Goal: Check status

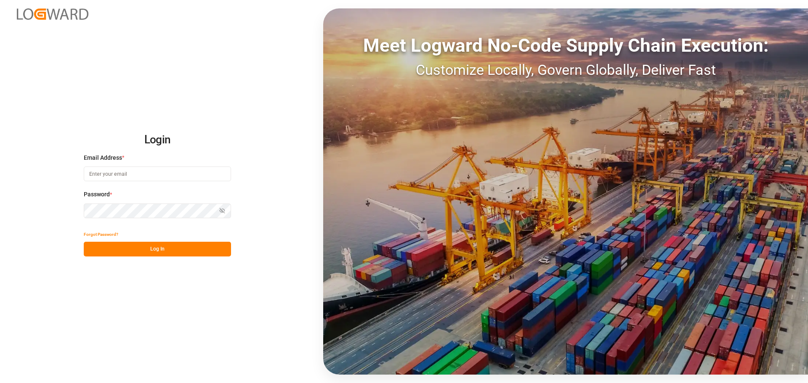
click at [141, 178] on input at bounding box center [157, 174] width 147 height 15
type input "everson.gomes@archroma.com"
drag, startPoint x: 181, startPoint y: 250, endPoint x: 187, endPoint y: 250, distance: 5.9
click at [180, 250] on button "Log In" at bounding box center [157, 249] width 147 height 15
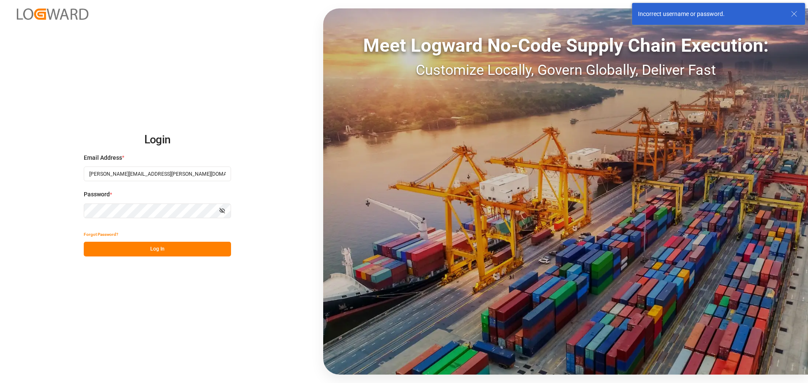
click at [46, 194] on div "Login Email Address * everson.gomes@archroma.com Password * Show password Forgo…" at bounding box center [404, 191] width 808 height 383
click at [141, 247] on button "Log In" at bounding box center [157, 249] width 147 height 15
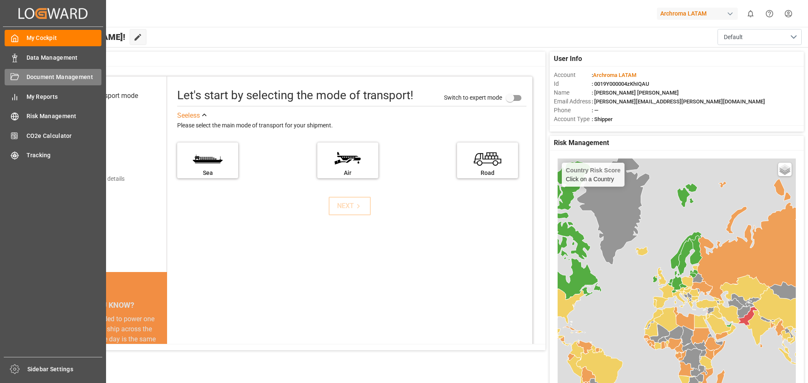
click at [60, 79] on span "Document Management" at bounding box center [64, 77] width 75 height 9
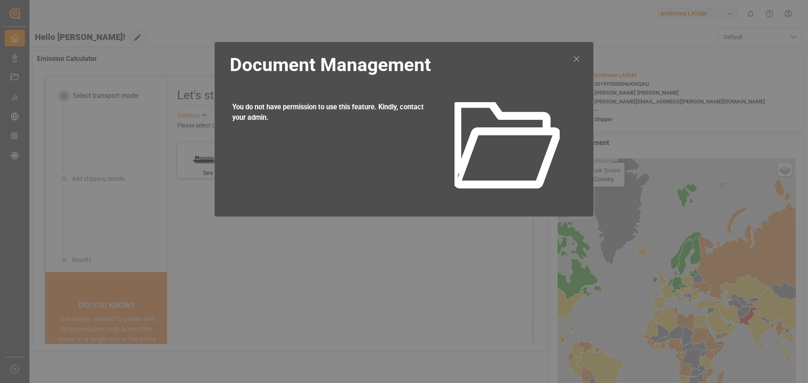
click at [573, 55] on icon at bounding box center [576, 59] width 10 height 10
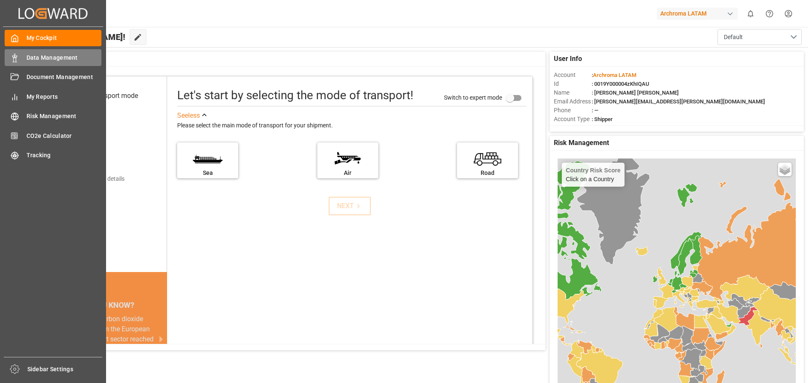
click at [10, 56] on div at bounding box center [12, 57] width 14 height 9
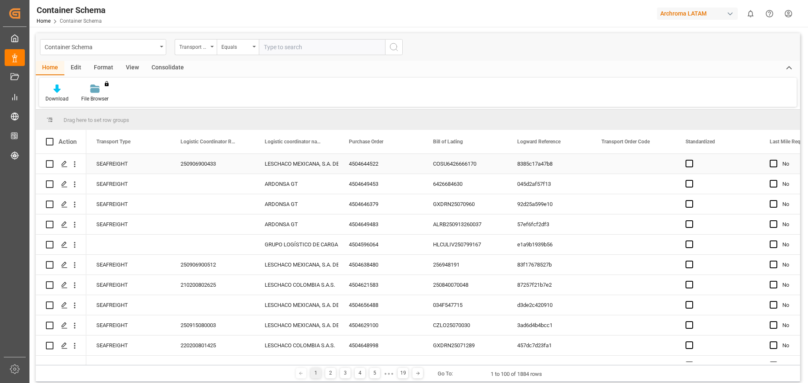
click at [288, 161] on div "LESCHACO MEXICANA, S.A. DE C.V." at bounding box center [297, 163] width 64 height 19
click at [370, 164] on div "4504644522" at bounding box center [381, 164] width 84 height 20
click at [462, 168] on div "COSU6426666170" at bounding box center [465, 164] width 84 height 20
drag, startPoint x: 216, startPoint y: 165, endPoint x: 144, endPoint y: 164, distance: 72.0
click at [215, 165] on div "250906900433" at bounding box center [212, 164] width 84 height 20
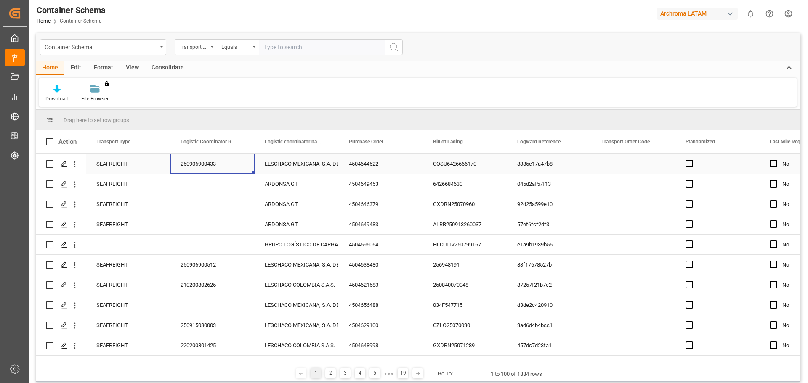
click at [103, 165] on div "SEAFREIGHT" at bounding box center [128, 164] width 84 height 20
click at [107, 163] on div "SEAFREIGHT" at bounding box center [128, 164] width 84 height 20
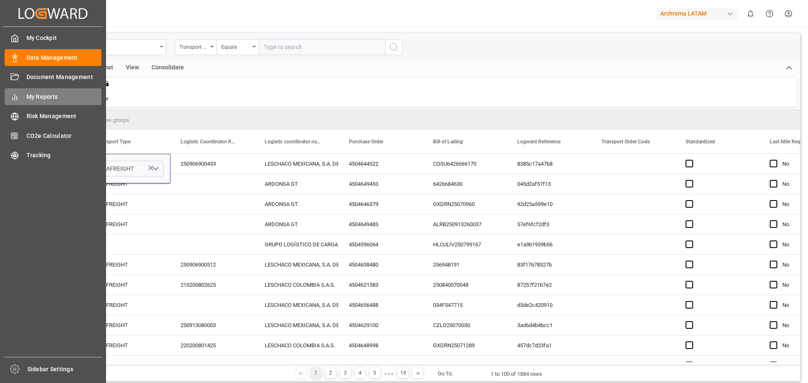
click at [22, 95] on div "My Reports My Reports" at bounding box center [53, 96] width 97 height 16
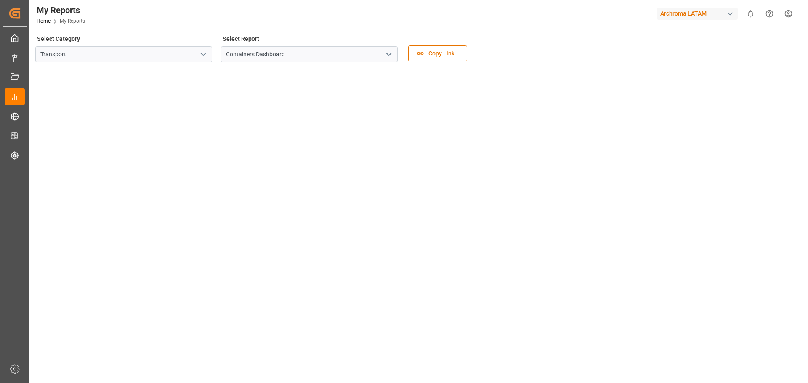
click at [385, 54] on icon "open menu" at bounding box center [389, 54] width 10 height 10
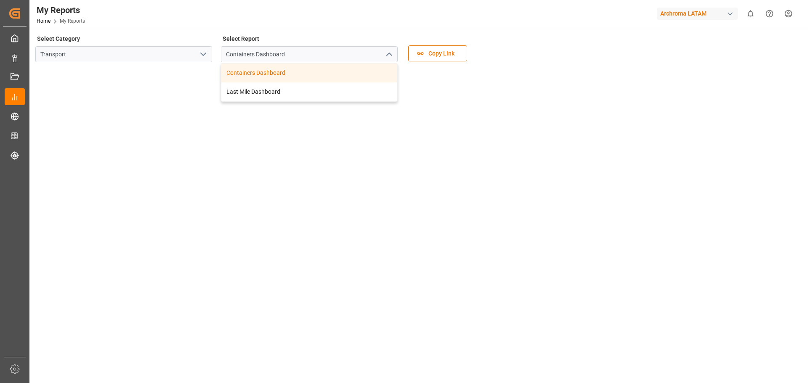
click at [204, 50] on icon "open menu" at bounding box center [203, 54] width 10 height 10
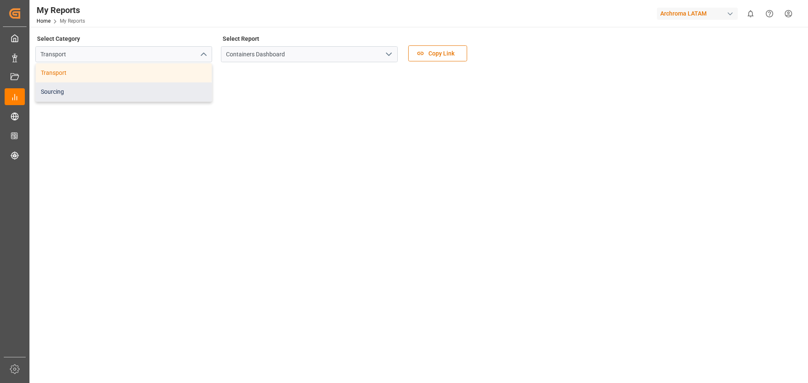
click at [69, 90] on div "Sourcing" at bounding box center [124, 91] width 176 height 19
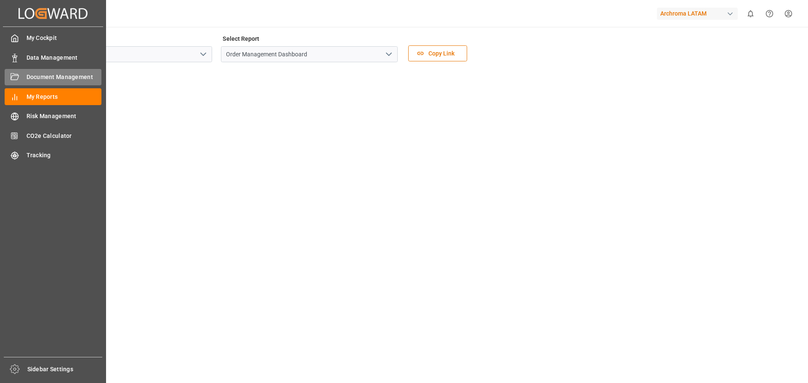
click at [33, 72] on div "Document Management Document Management" at bounding box center [53, 77] width 97 height 16
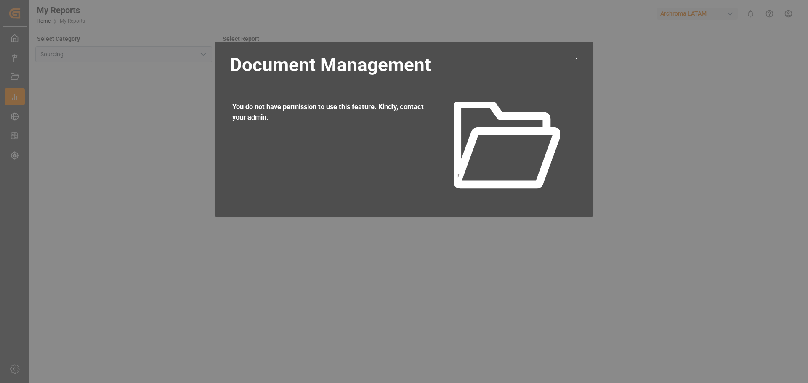
click at [584, 56] on div at bounding box center [576, 129] width 16 height 157
click at [580, 66] on div at bounding box center [576, 129] width 16 height 157
click at [571, 61] on div at bounding box center [576, 129] width 16 height 157
click at [577, 58] on line at bounding box center [576, 58] width 5 height 5
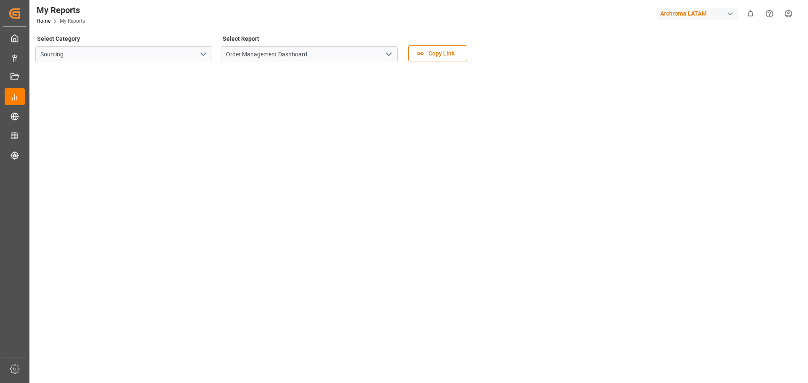
click at [196, 53] on button "open menu" at bounding box center [202, 54] width 13 height 13
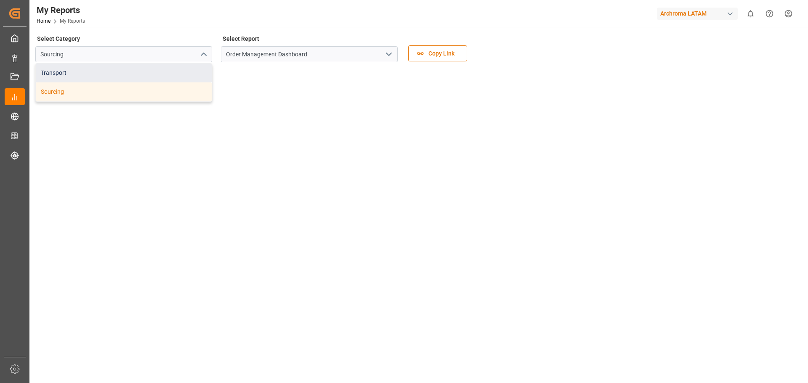
click at [68, 72] on div "Transport" at bounding box center [124, 73] width 176 height 19
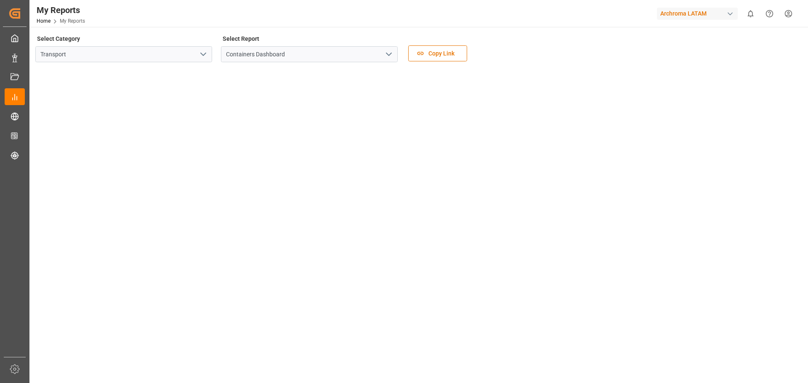
click at [390, 56] on icon "open menu" at bounding box center [389, 54] width 10 height 10
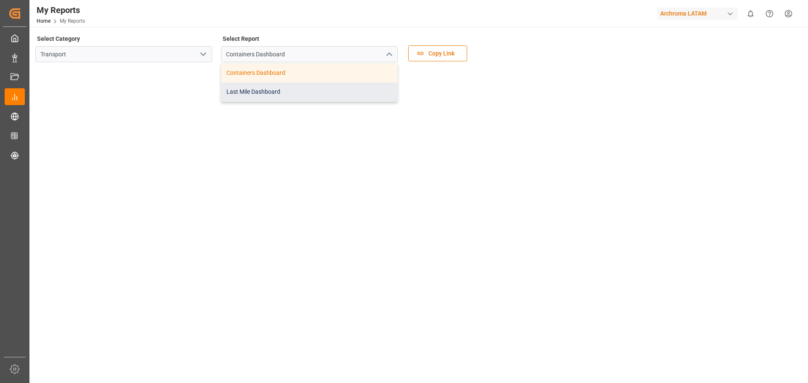
click at [268, 91] on div "Last Mile Dashboard" at bounding box center [309, 91] width 176 height 19
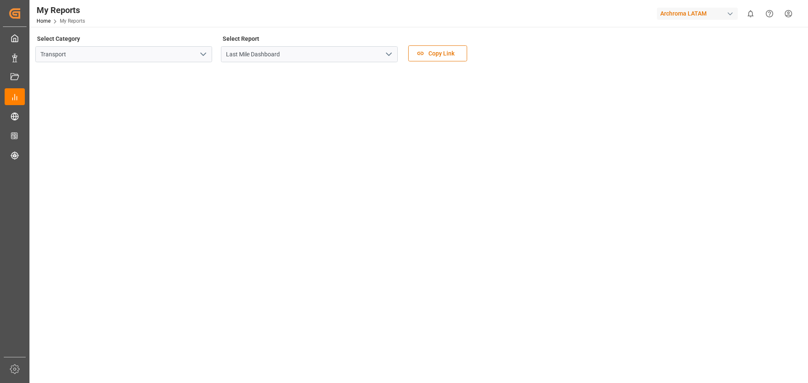
click at [199, 50] on icon "open menu" at bounding box center [203, 54] width 10 height 10
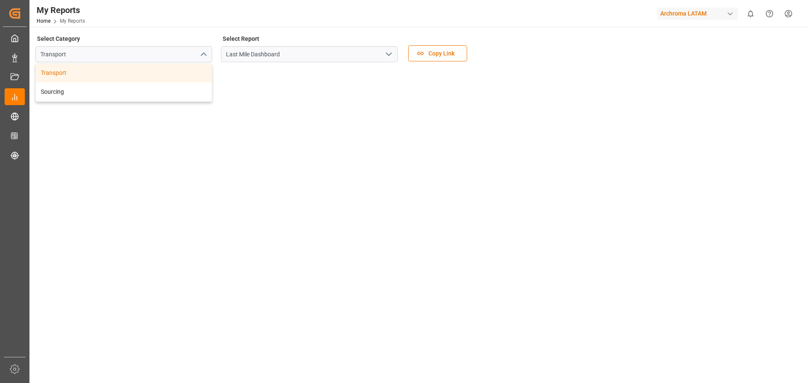
click at [199, 50] on icon "close menu" at bounding box center [203, 54] width 10 height 10
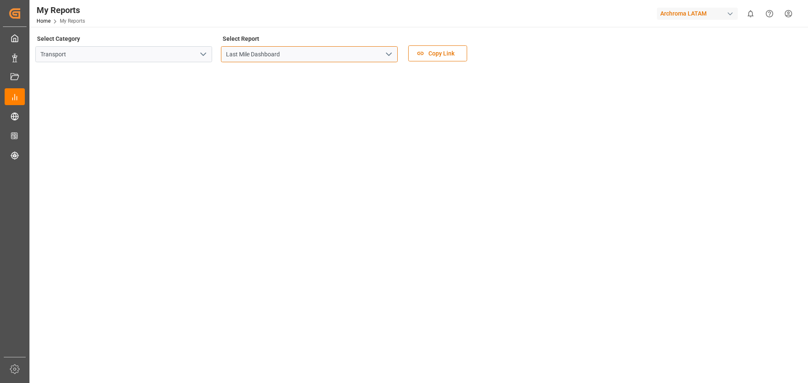
click at [320, 51] on input "Last Mile Dashboard" at bounding box center [309, 54] width 177 height 16
click at [388, 56] on icon "open menu" at bounding box center [389, 54] width 10 height 10
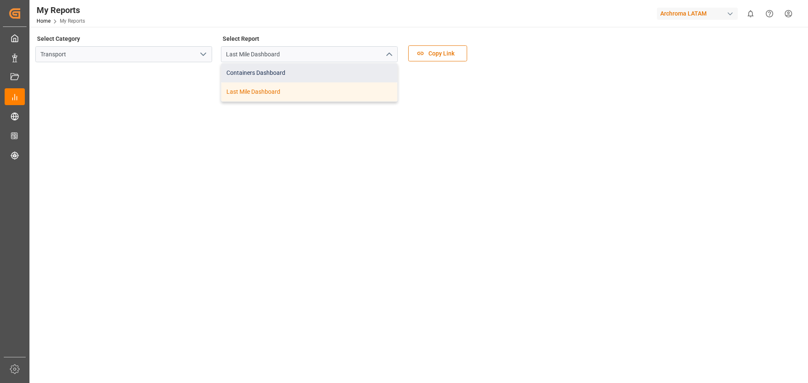
click at [282, 72] on div "Containers Dashboard" at bounding box center [309, 73] width 176 height 19
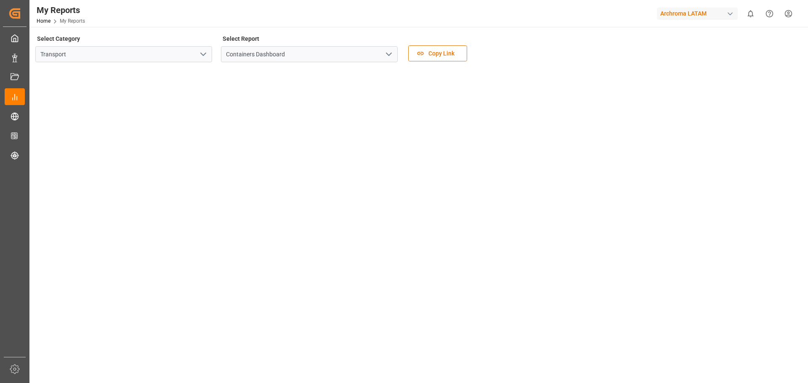
click at [729, 14] on div "button" at bounding box center [730, 14] width 8 height 8
click at [728, 15] on html "Created by potrace 1.15, written by Peter Selinger 2001-2017 Created by potrace…" at bounding box center [404, 191] width 808 height 383
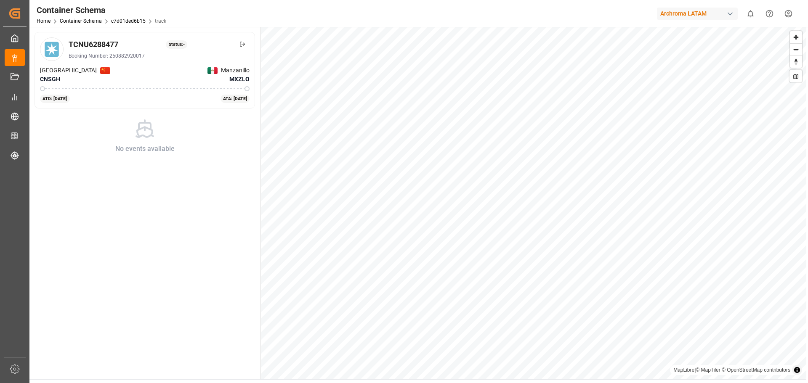
click at [799, 56] on button "Reset bearing to north" at bounding box center [796, 62] width 12 height 12
click at [796, 64] on span "Reset bearing to north" at bounding box center [796, 62] width 12 height 12
click at [798, 54] on span "Zoom out" at bounding box center [796, 50] width 12 height 12
click at [250, 39] on div "TCNU6288477 Status: - Booking Number: 250882920017 Shanghai CNSGH Manzanillo MX…" at bounding box center [145, 70] width 220 height 77
click at [242, 41] on icon at bounding box center [242, 44] width 6 height 6
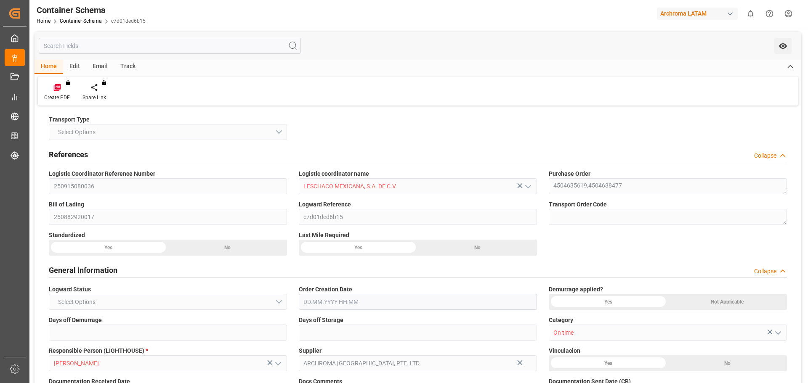
type input "250915080036"
type input "LESCHACO MEXICANA, S.A. DE C.V."
type textarea "4504635619,4504638477"
type input "250882920017"
type input "c7d01ded6b15"
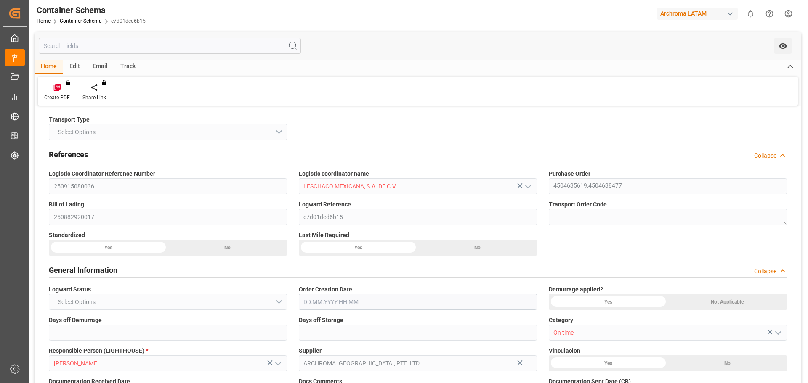
type input "On time"
type input "Erika Cervantes"
type input "ARCHROMA SINGAPORE, PTE. LTD."
type input "Document Sent"
type input "MANZANILLO"
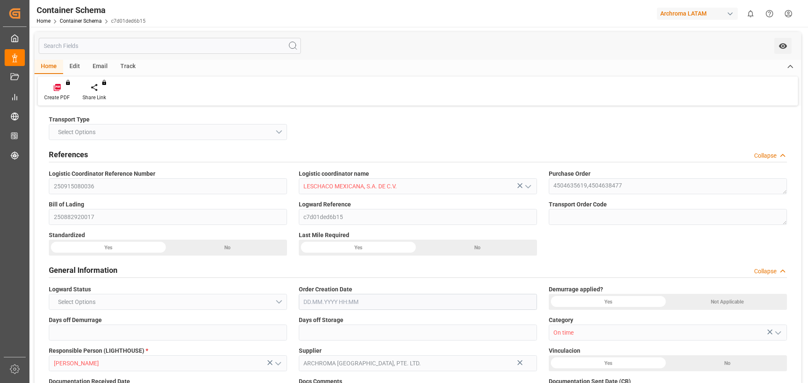
type input "TEXTIL"
type textarea "BOX"
type input "28 BOX"
type input "ALMACÉN ATOTONILQUILLO"
type textarea "CARRETERA GUADALAJARA OCOTLAN ATOTONILQUILLO, MÉXICO, JALISCO,KM 43.5 CARRETERA…"
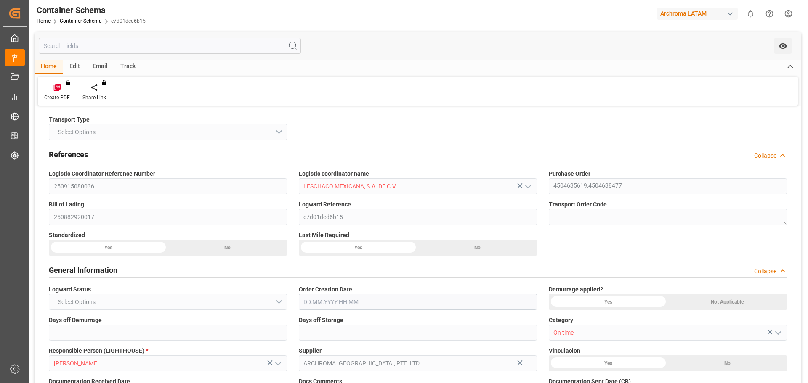
type input "HOUSE"
type input "CIF"
type input "Truck"
type input "Sea Ship"
type input "Truck"
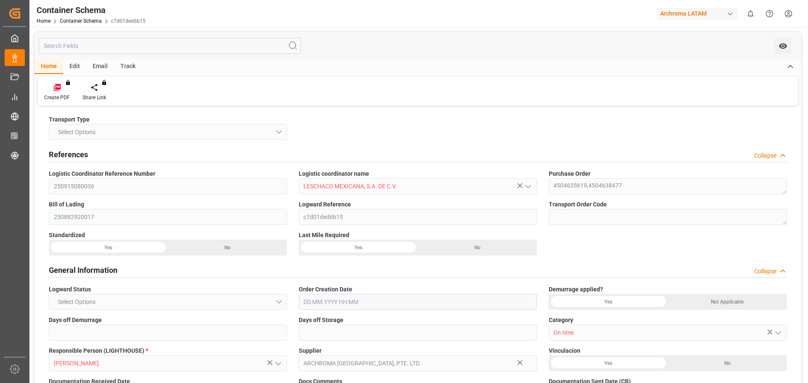
type input "LCL"
type input "TCNU6288477"
type input "AC CONTAINER LINE GMBH"
type input "MAEU"
type input "Shanghai"
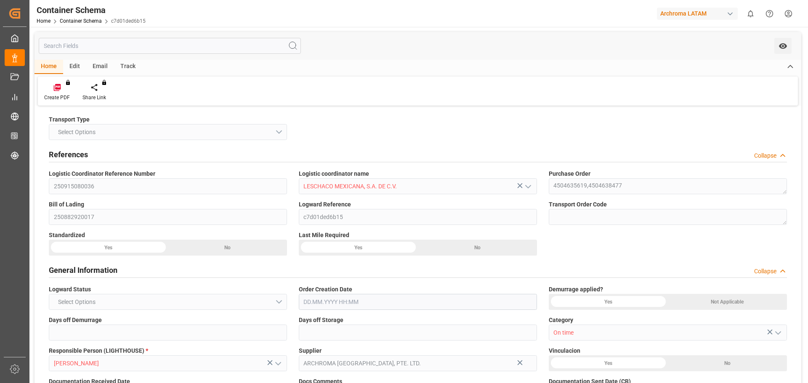
type input "Shanghai Pt"
type input "Manzanillo"
type input "MAERSK EMERALD"
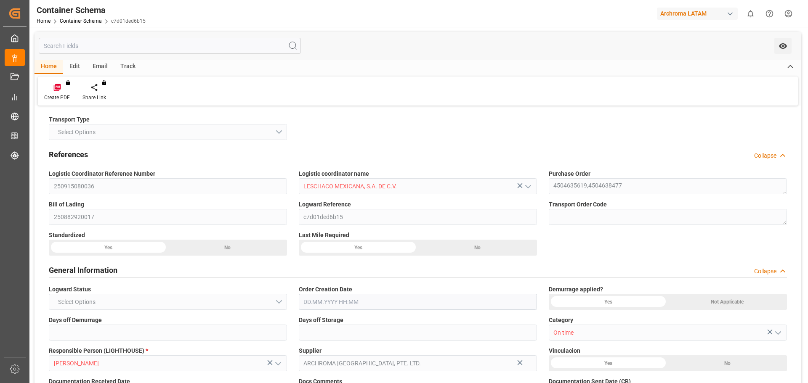
type input "MAERSK EMERALD"
type input "532E"
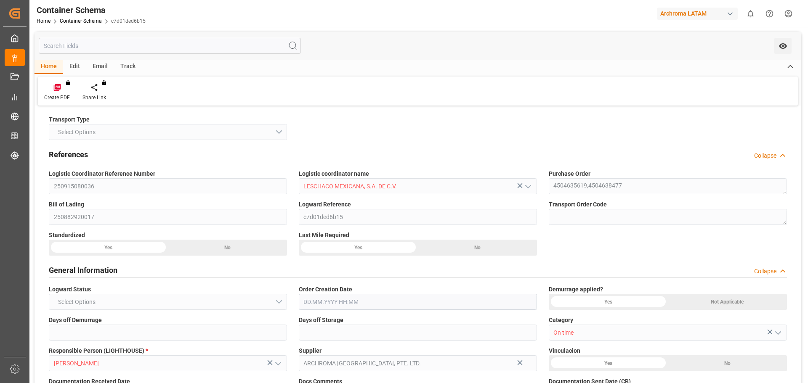
type input "0"
type input "7"
type input "2"
type input "28"
type input "1550"
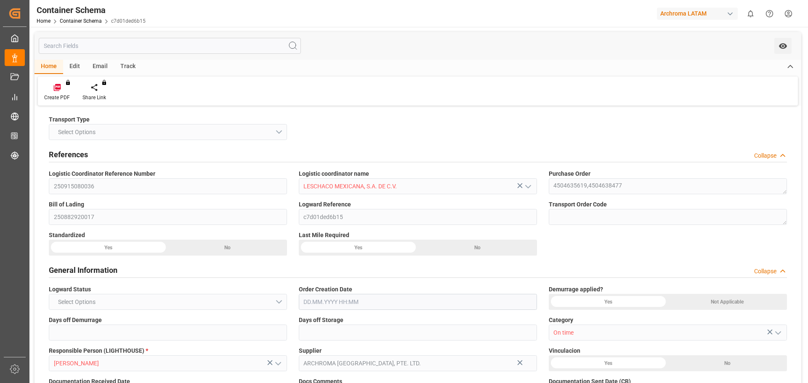
type input "1647.4"
type input "Maersk"
type input "Maersk Line AS"
type input "CNSGH"
type input "CNSHG"
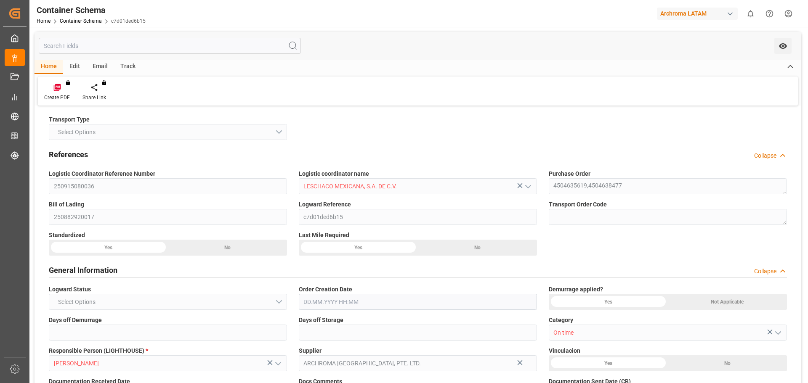
type input "MXZLO"
type input "9502910"
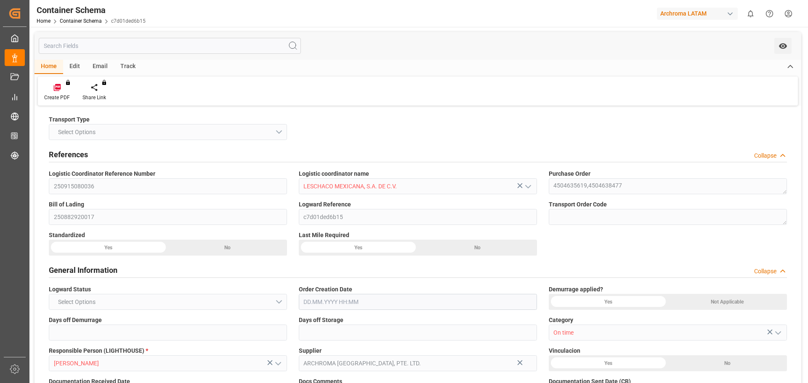
type input "9502910"
type input "15.08.2025 21:00"
type input "12.08.2025"
type input "15.08.2025"
type input "31.08.2025"
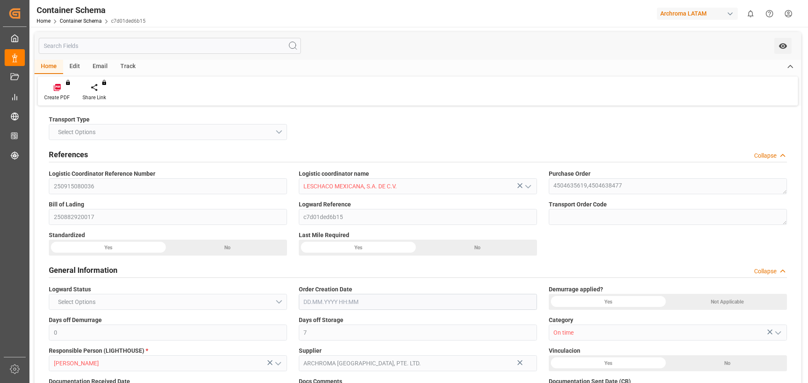
type input "05.08.2025 00:00"
type input "07.08.2025 21:00"
type input "07.08.2025 00:00"
type input "05.09.2025 00:00"
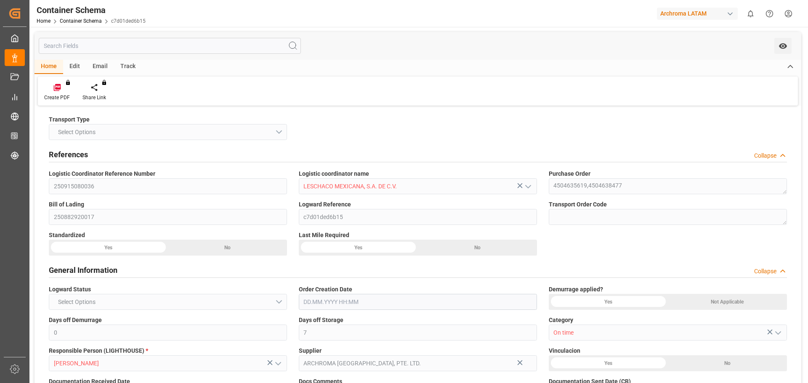
type input "31.08.2025 00:00"
type input "01.09.2025 00:00"
type input "31.08.2025 00:00"
type input "05.09.2025 00:00"
click at [128, 64] on div "Track" at bounding box center [128, 67] width 28 height 14
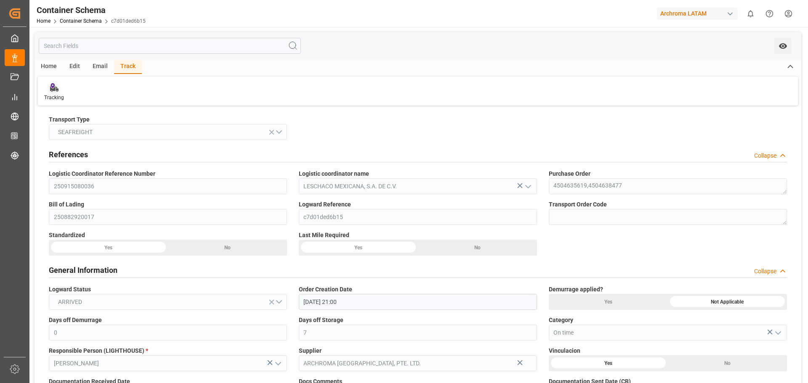
click at [51, 86] on icon at bounding box center [52, 85] width 4 height 5
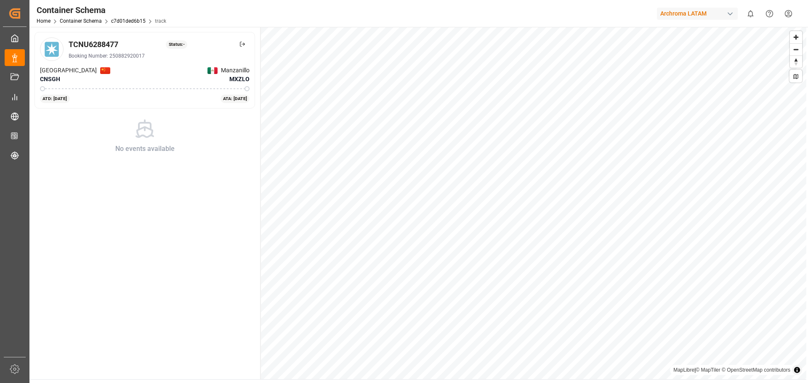
click at [230, 99] on div "ATA: 05-Sep-2025" at bounding box center [234, 99] width 29 height 8
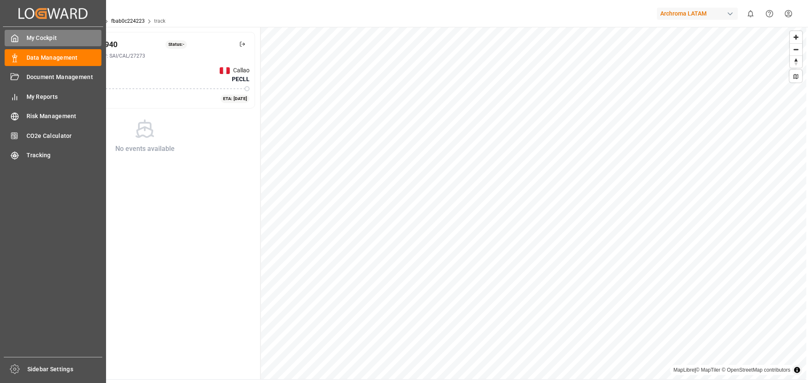
click at [26, 34] on div "My Cockpit My Cockpit" at bounding box center [53, 38] width 97 height 16
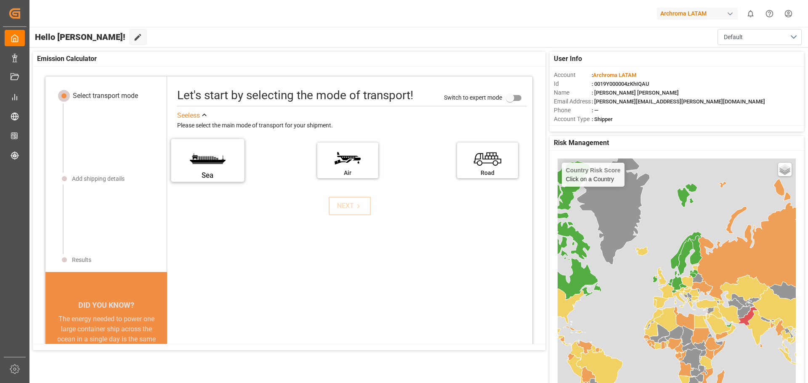
click at [198, 164] on label "Sea" at bounding box center [207, 157] width 63 height 35
click at [0, 0] on input "Sea" at bounding box center [0, 0] width 0 height 0
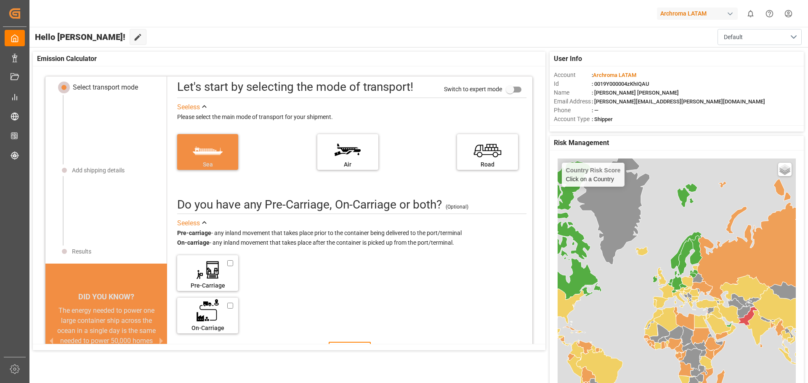
scroll to position [69, 0]
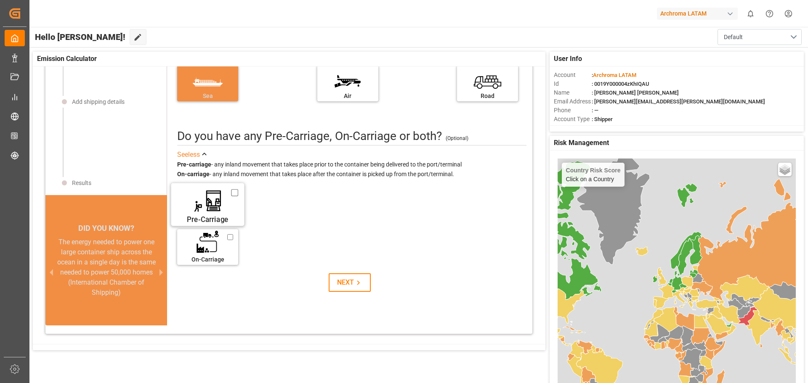
click at [224, 199] on label "Pre-Carriage" at bounding box center [207, 201] width 63 height 35
click at [231, 197] on input "Pre-Carriage" at bounding box center [234, 192] width 7 height 9
checkbox input "true"
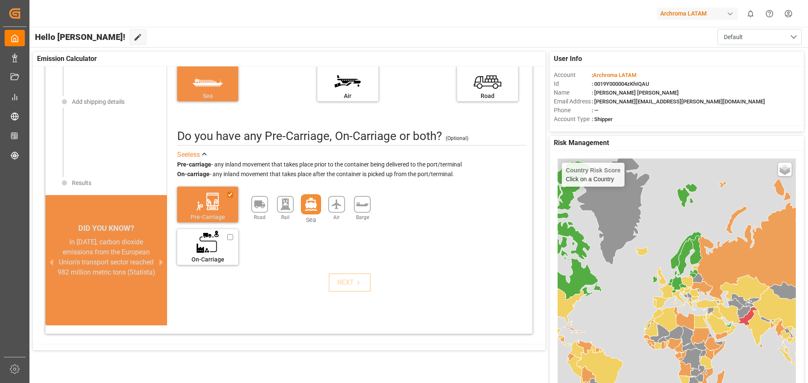
click at [309, 205] on icon at bounding box center [311, 204] width 12 height 13
click at [354, 285] on icon at bounding box center [358, 283] width 9 height 9
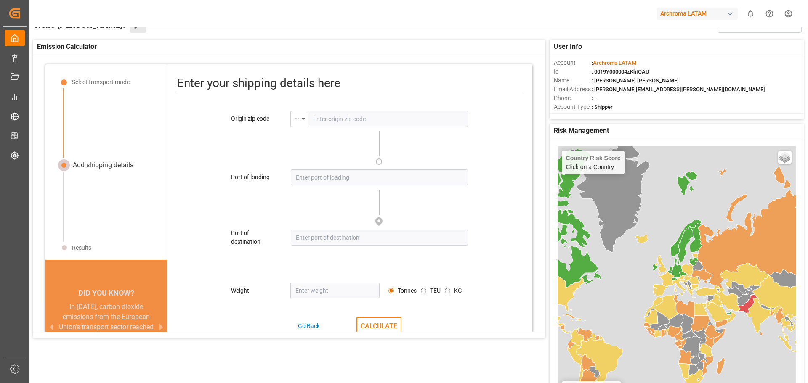
scroll to position [0, 0]
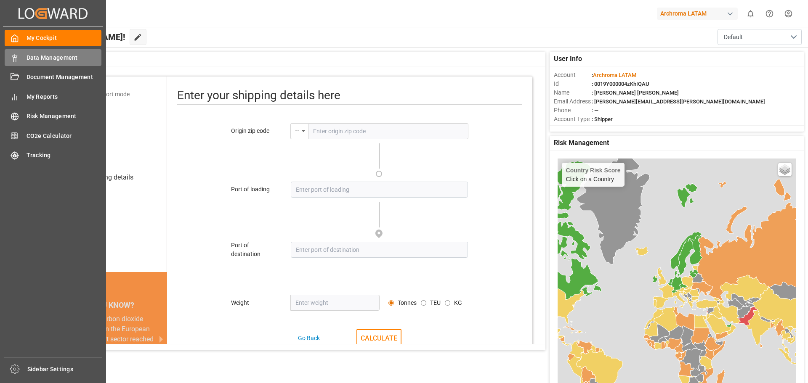
click at [19, 59] on div "Data Management Data Management" at bounding box center [53, 57] width 97 height 16
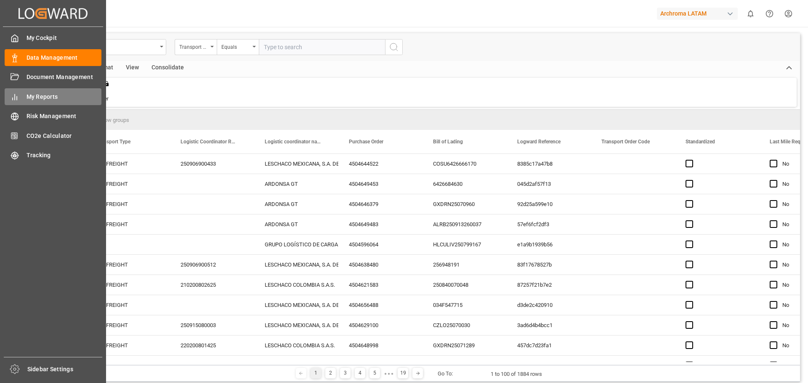
click at [42, 94] on span "My Reports" at bounding box center [64, 97] width 75 height 9
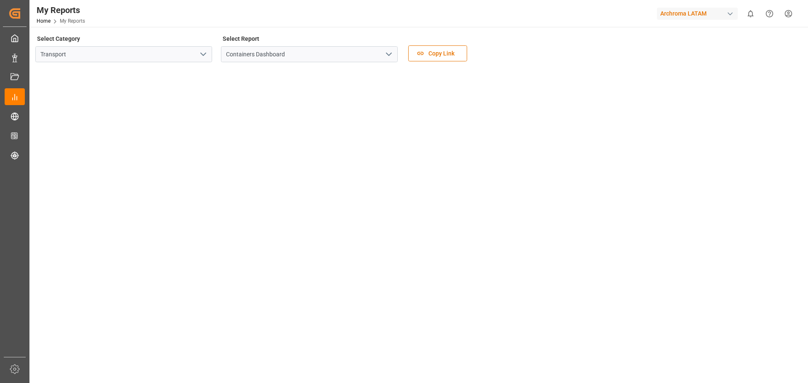
click at [200, 55] on icon "open menu" at bounding box center [203, 54] width 10 height 10
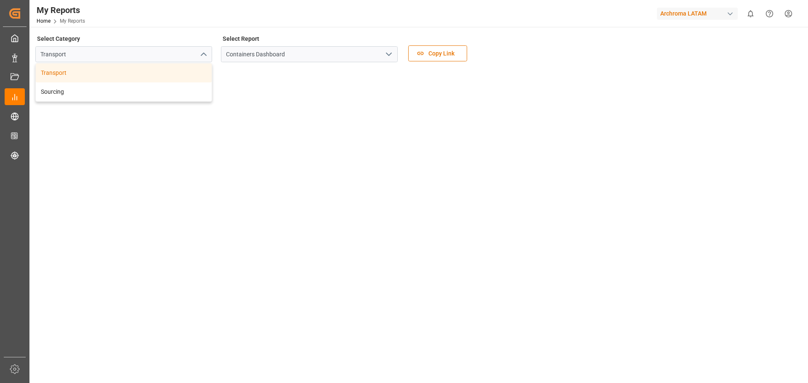
click at [200, 55] on icon "close menu" at bounding box center [203, 54] width 10 height 10
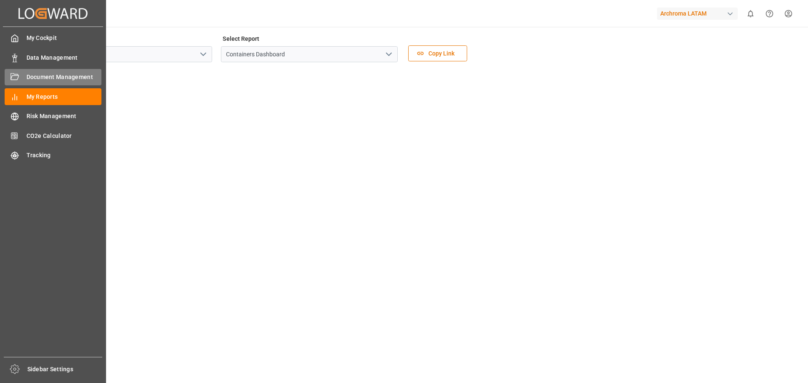
click at [23, 76] on div "Document Management Document Management" at bounding box center [53, 77] width 97 height 16
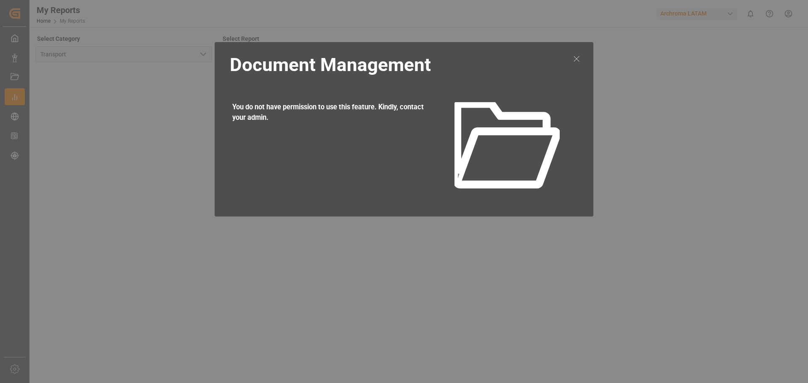
click at [577, 53] on div at bounding box center [576, 129] width 16 height 157
click at [574, 58] on icon at bounding box center [576, 59] width 10 height 10
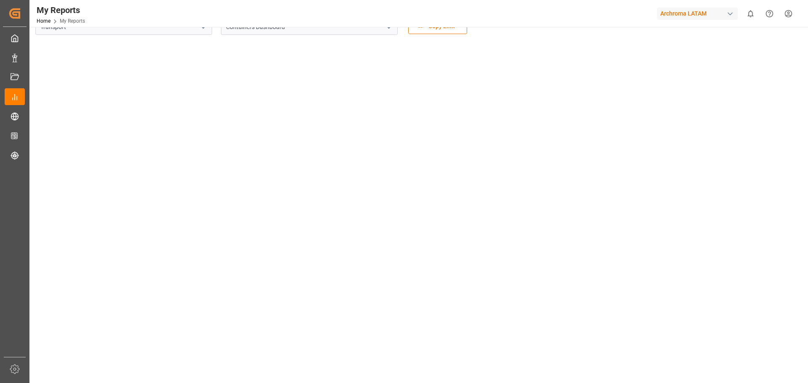
scroll to position [42, 0]
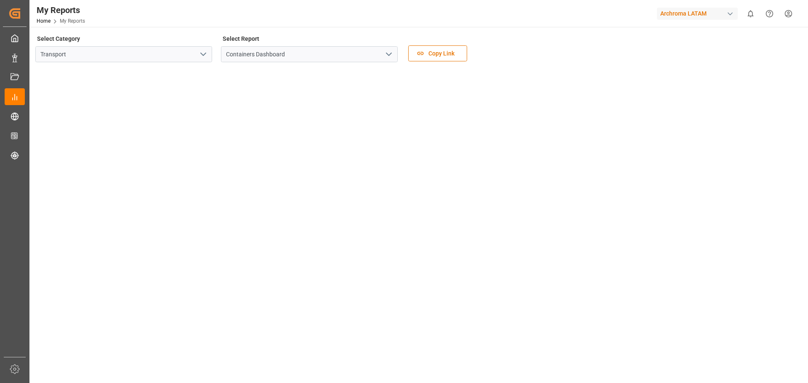
scroll to position [48, 0]
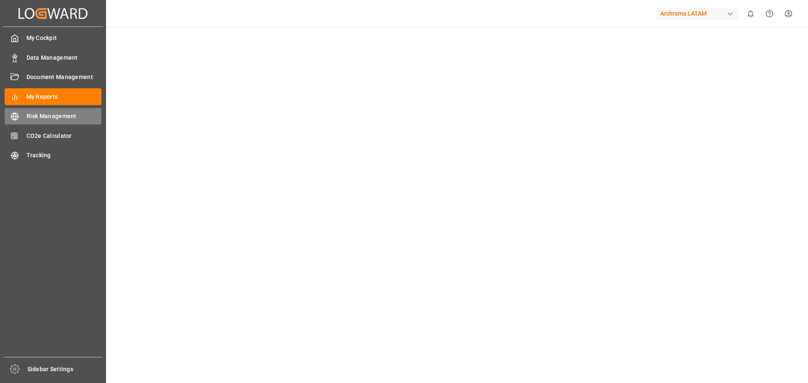
click at [37, 119] on span "Risk Management" at bounding box center [64, 116] width 75 height 9
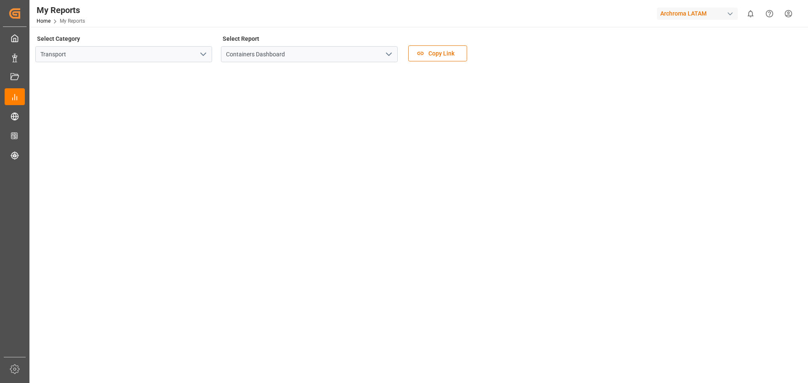
scroll to position [42, 0]
